Goal: Complete application form

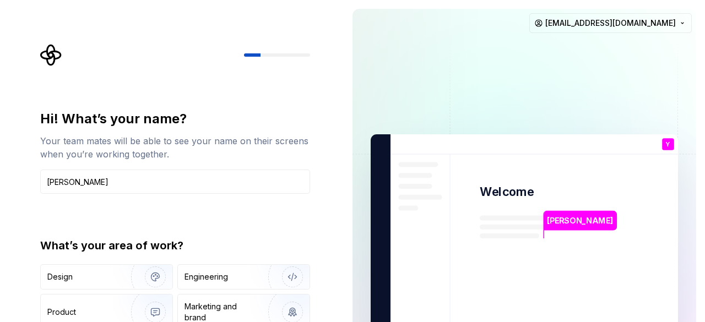
type input "Yahya"
click at [287, 167] on div "Hi! What’s your name? Your team mates will be able to see your name on their sc…" at bounding box center [175, 152] width 270 height 84
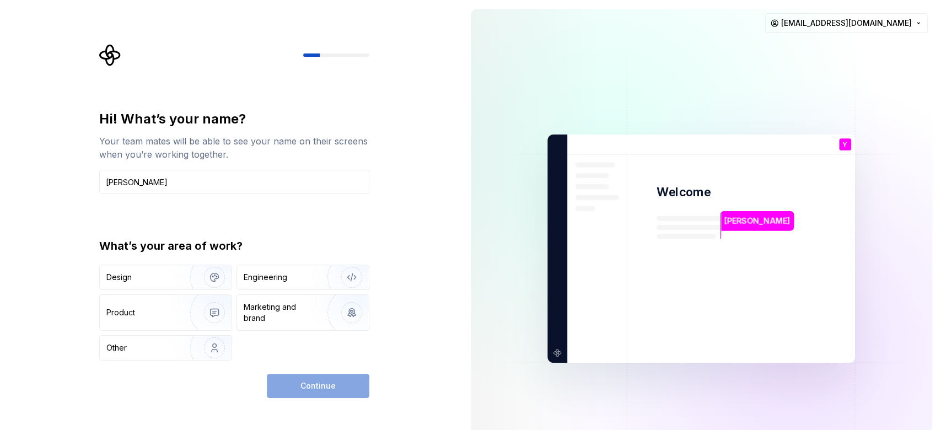
click at [318, 230] on div "Hi! What’s your name? Your team mates will be able to see your name on their sc…" at bounding box center [234, 235] width 270 height 250
click at [169, 274] on div "Design" at bounding box center [140, 277] width 69 height 11
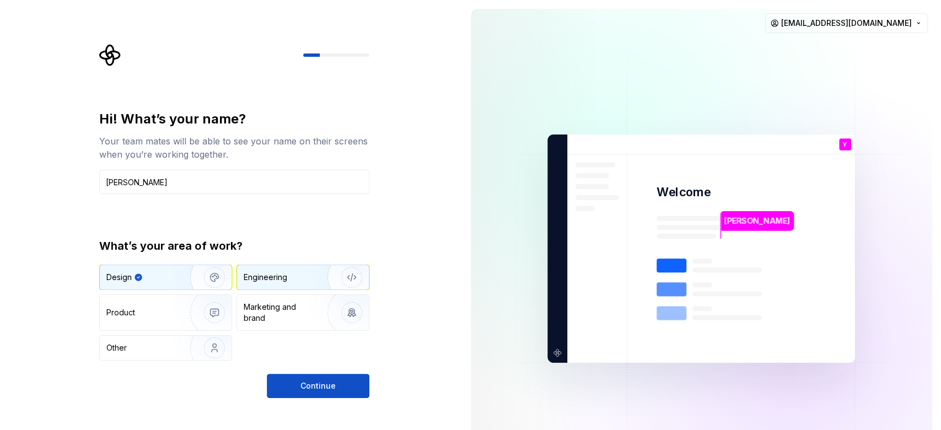
click at [293, 275] on div "Engineering" at bounding box center [288, 277] width 88 height 11
click at [203, 285] on img "button" at bounding box center [207, 277] width 71 height 74
click at [284, 278] on div "Engineering" at bounding box center [266, 277] width 44 height 11
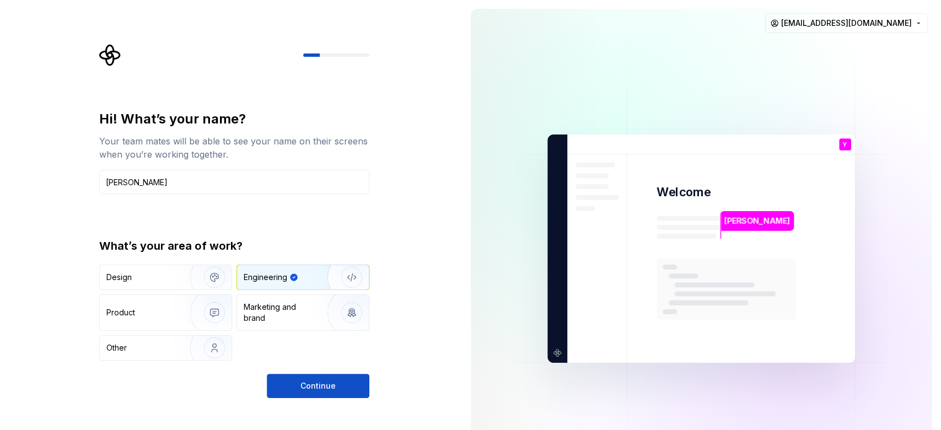
click at [109, 255] on div "What’s your area of work? Design Engineering Product Marketing and brand Other" at bounding box center [234, 299] width 270 height 122
click at [325, 322] on span "Continue" at bounding box center [317, 385] width 35 height 11
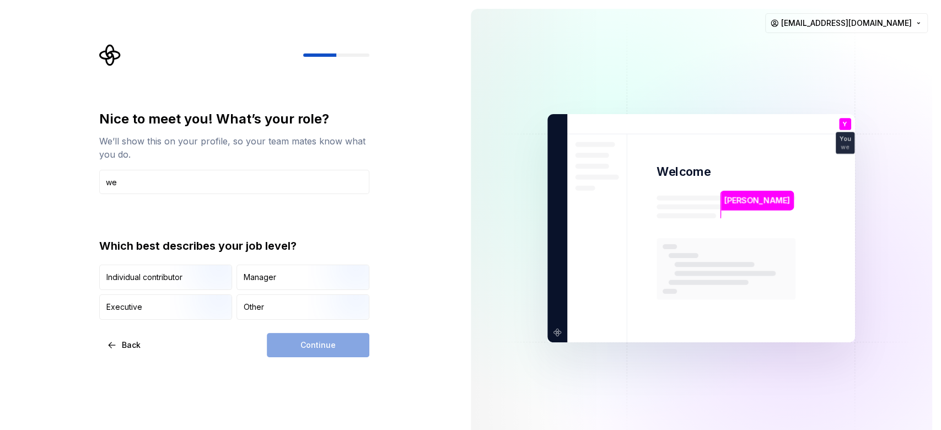
type input "w"
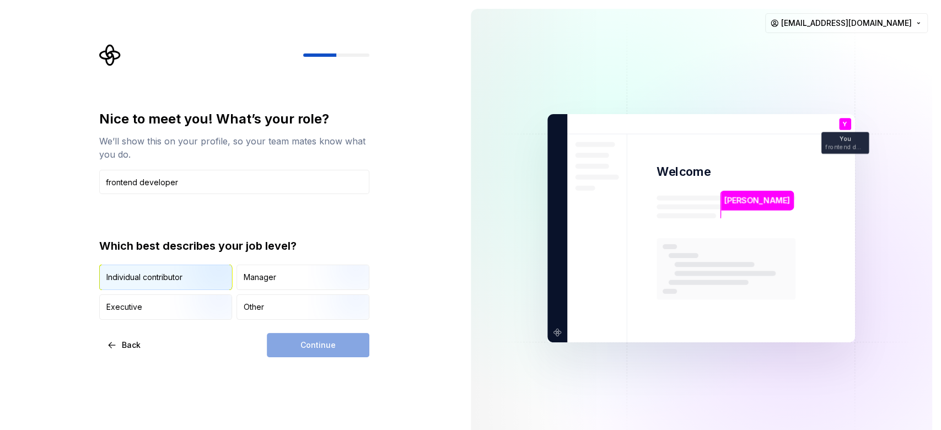
type input "frontend developer"
click at [199, 287] on img "button" at bounding box center [205, 291] width 71 height 74
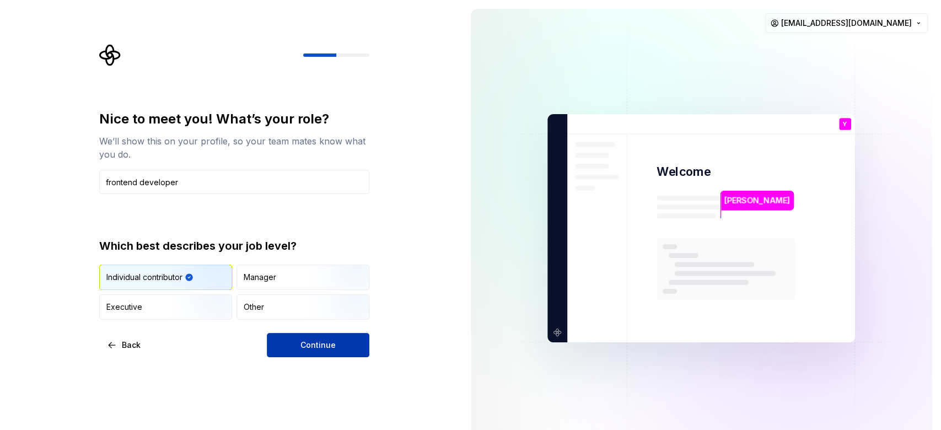
click at [301, 322] on span "Continue" at bounding box center [317, 344] width 35 height 11
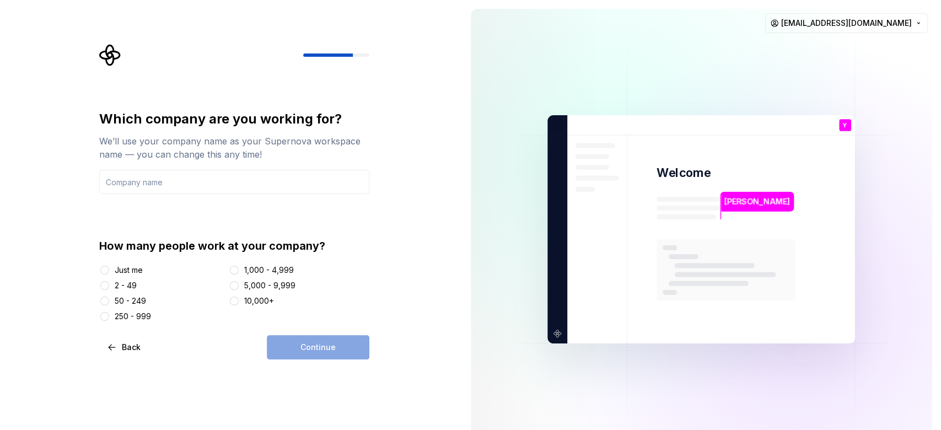
click at [563, 120] on div at bounding box center [557, 125] width 12 height 12
click at [555, 122] on icon at bounding box center [561, 125] width 12 height 12
click at [119, 271] on div "Just me" at bounding box center [129, 269] width 28 height 11
click at [109, 271] on button "Just me" at bounding box center [104, 270] width 9 height 9
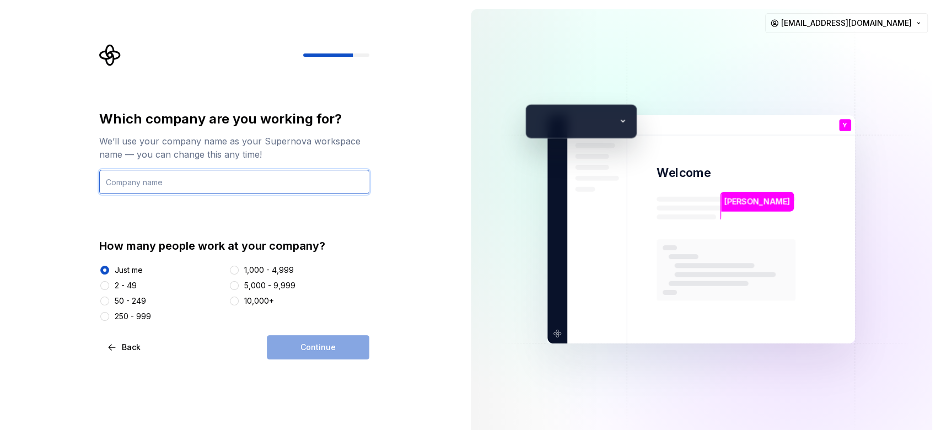
click at [176, 187] on input "text" at bounding box center [234, 182] width 270 height 24
type input "NovaVbe"
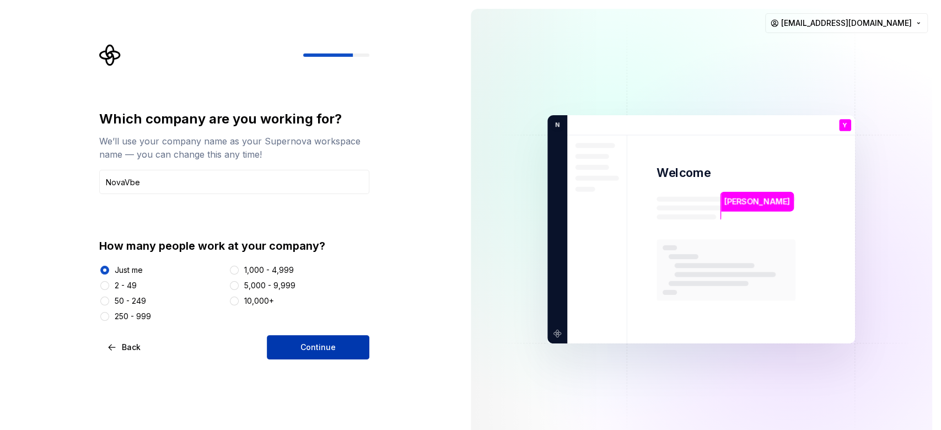
click at [365, 322] on button "Continue" at bounding box center [318, 347] width 102 height 24
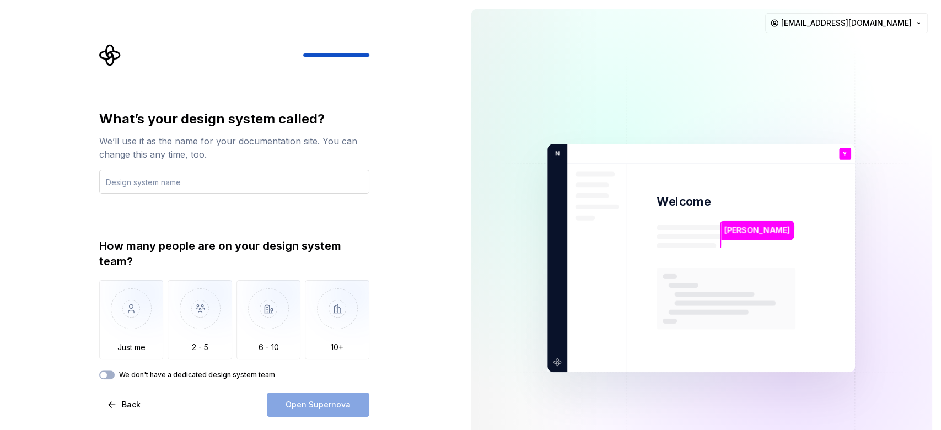
type input "I"
type input "U"
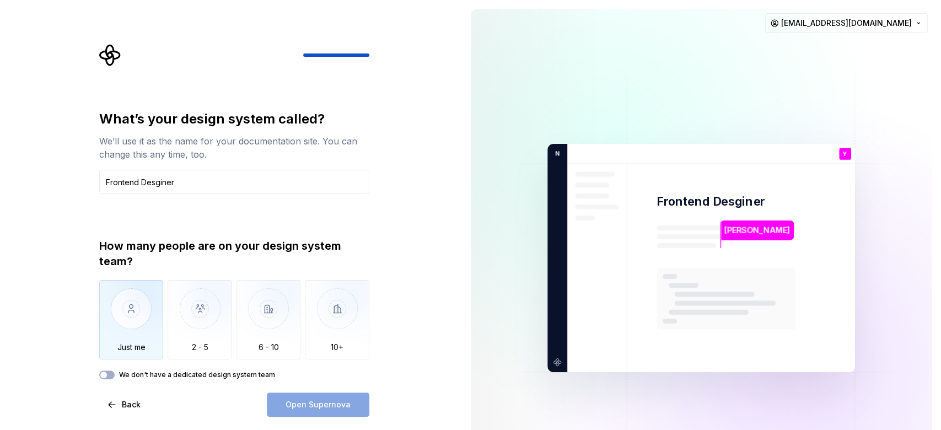
type input "Frontend Desginer"
click at [142, 314] on img "button" at bounding box center [131, 317] width 64 height 74
click at [110, 322] on button "We don't have a dedicated design system team" at bounding box center [106, 374] width 15 height 9
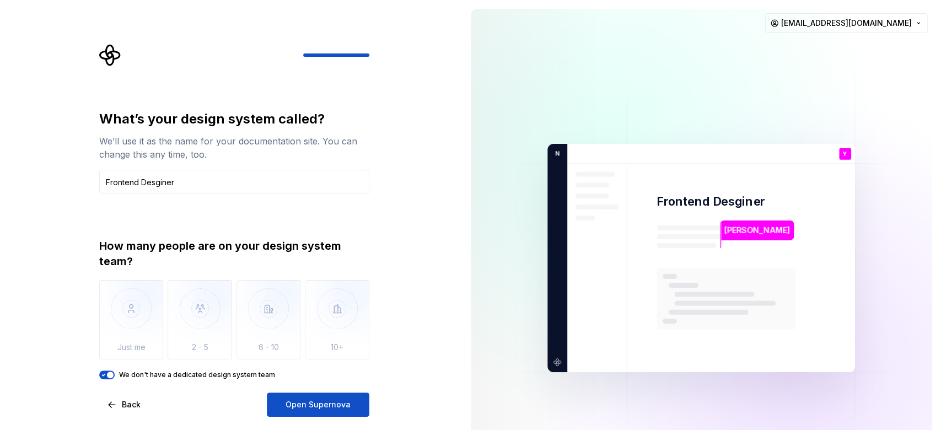
click at [118, 322] on div "We don't have a dedicated design system team" at bounding box center [234, 374] width 270 height 9
click at [98, 322] on div "What’s your design system called? We’ll use it as the name for your documentati…" at bounding box center [238, 230] width 290 height 372
click at [112, 322] on span "button" at bounding box center [110, 374] width 7 height 7
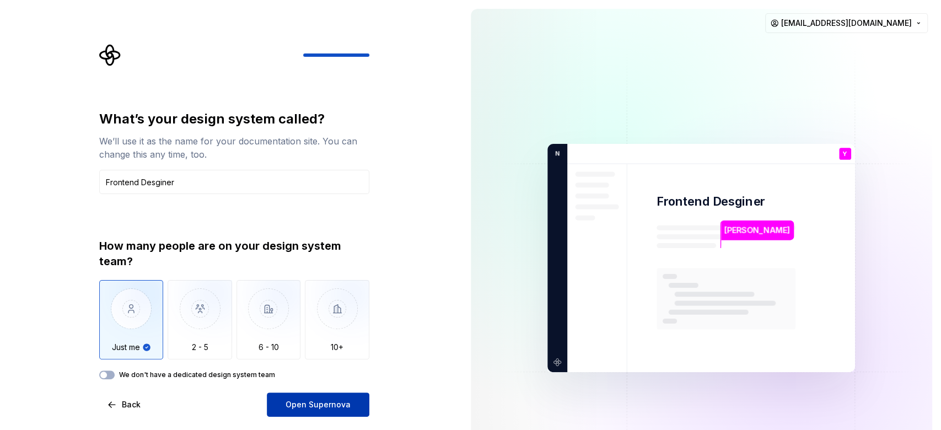
click at [331, 322] on span "Open Supernova" at bounding box center [317, 404] width 65 height 11
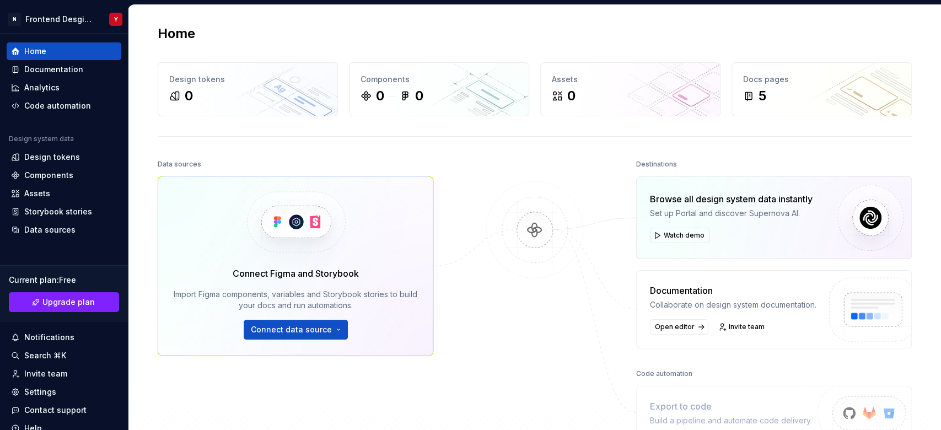
click at [525, 233] on img at bounding box center [534, 241] width 107 height 120
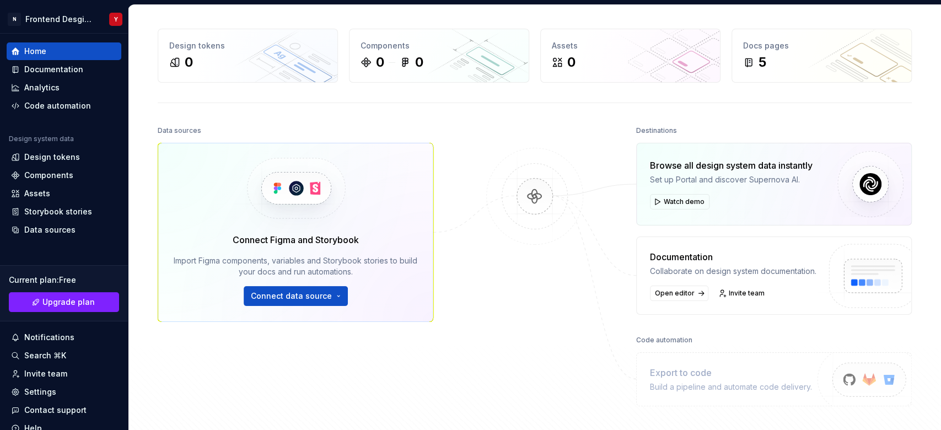
scroll to position [29, 0]
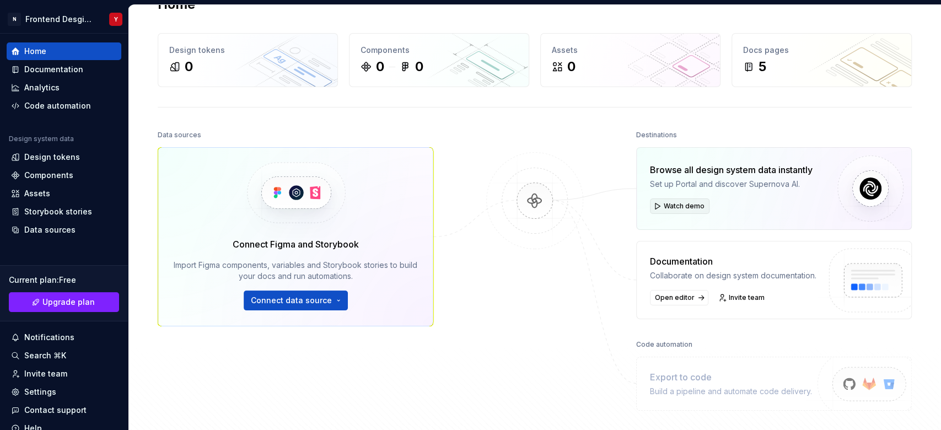
click at [674, 205] on span "Watch demo" at bounding box center [683, 206] width 41 height 9
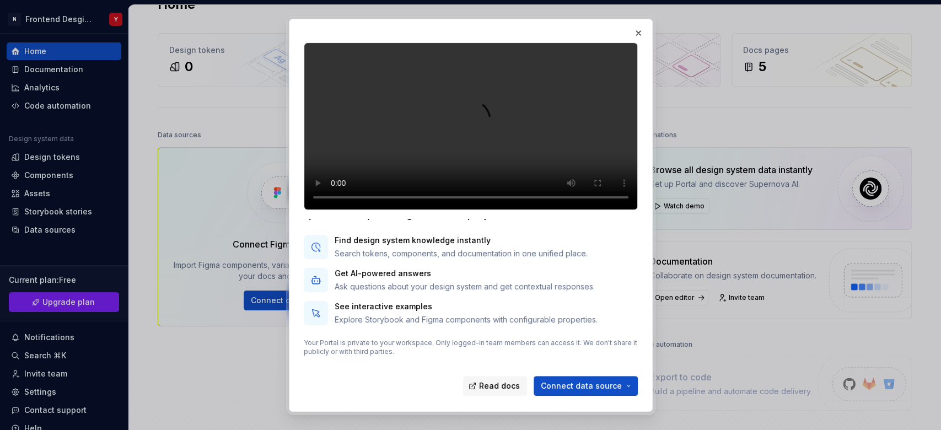
scroll to position [61, 0]
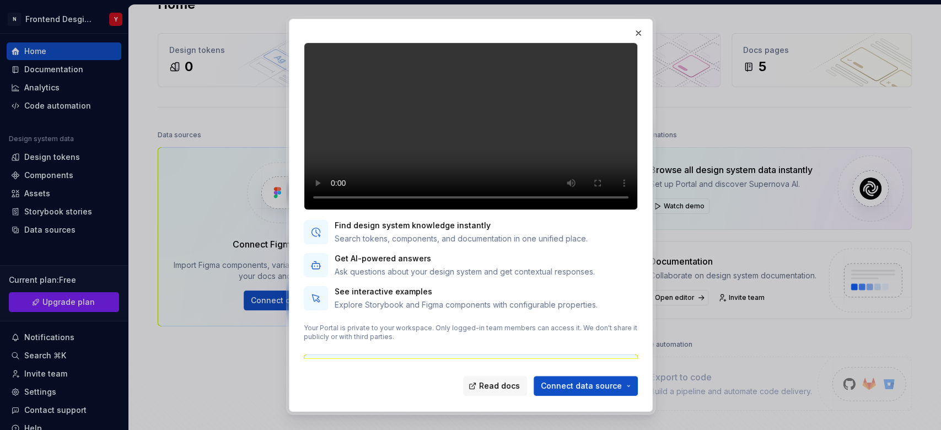
click at [645, 33] on div "Introducing Portal Empower your engineers and designers with instant access to …" at bounding box center [471, 215] width 364 height 393
click at [633, 28] on button "button" at bounding box center [637, 32] width 15 height 15
